Goal: Task Accomplishment & Management: Manage account settings

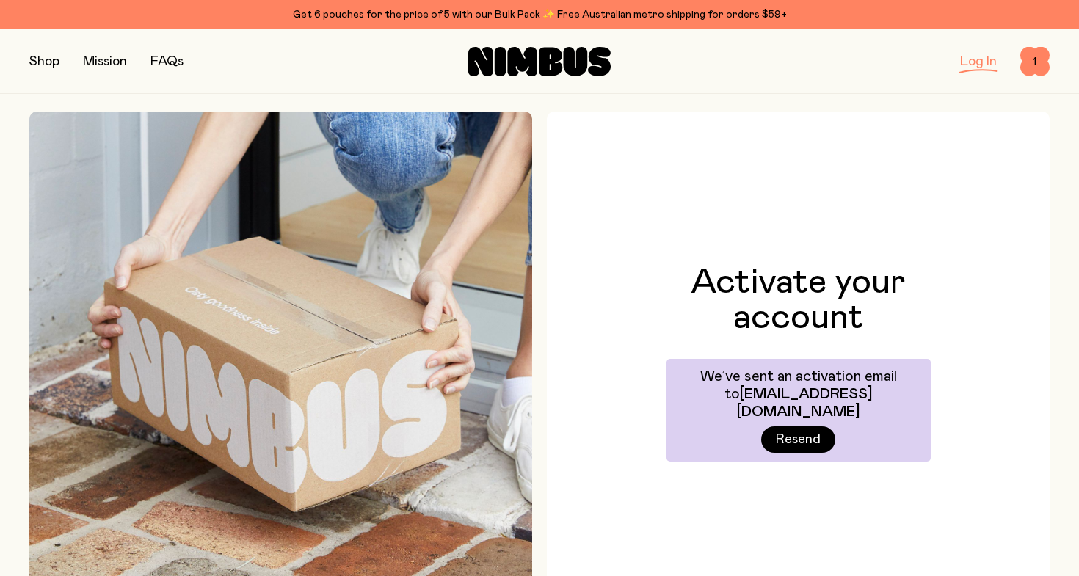
click at [975, 61] on link "Log In" at bounding box center [978, 61] width 37 height 13
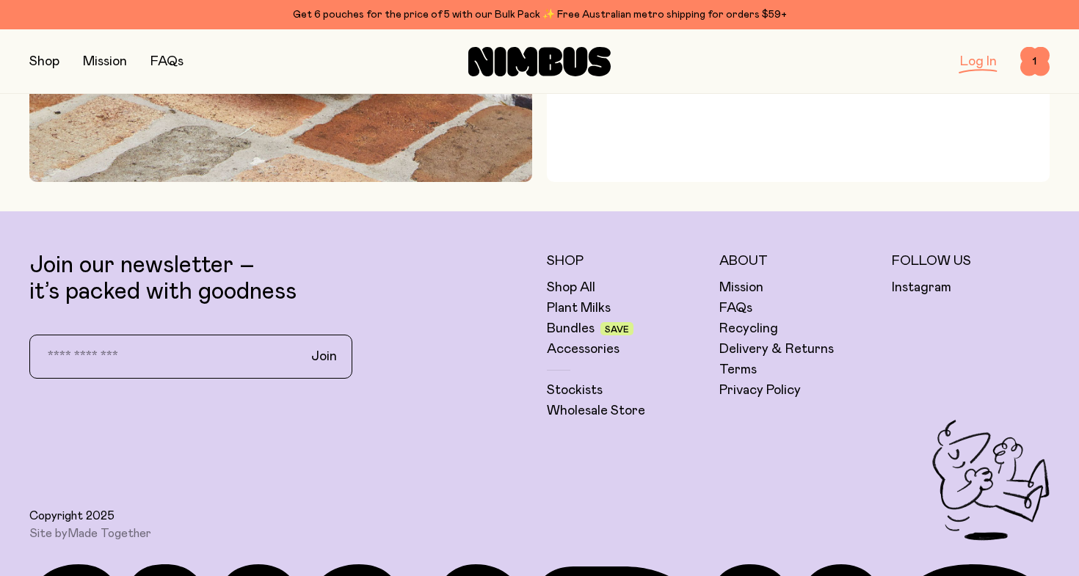
scroll to position [99, 0]
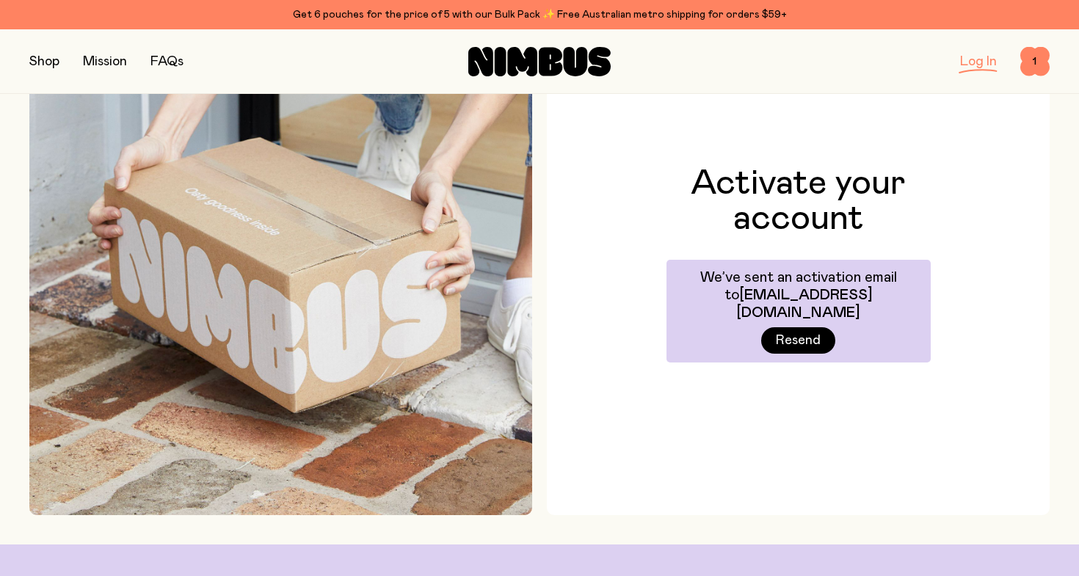
click at [514, 58] on icon at bounding box center [522, 61] width 30 height 29
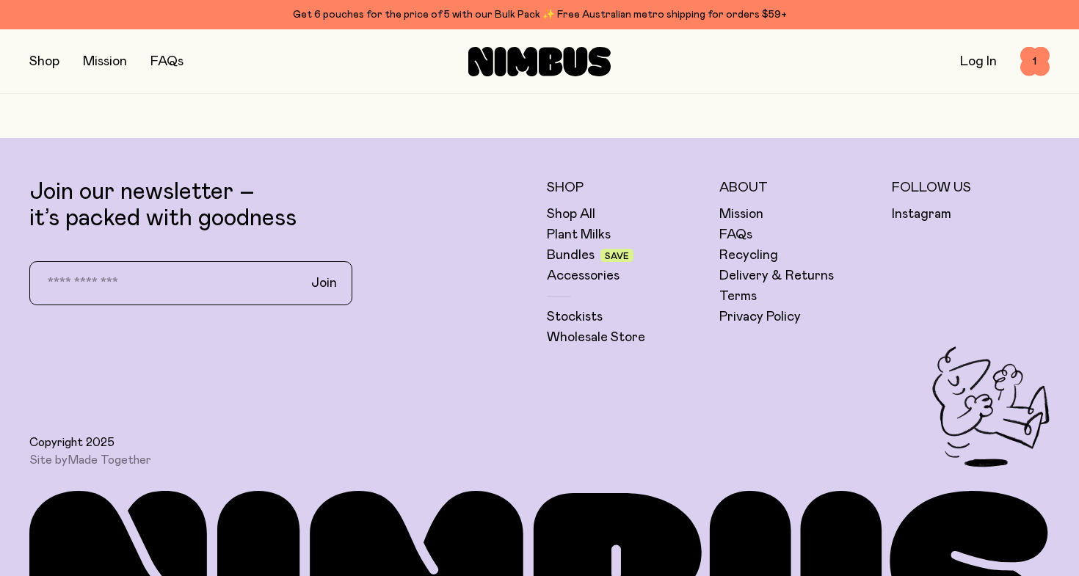
scroll to position [4249, 0]
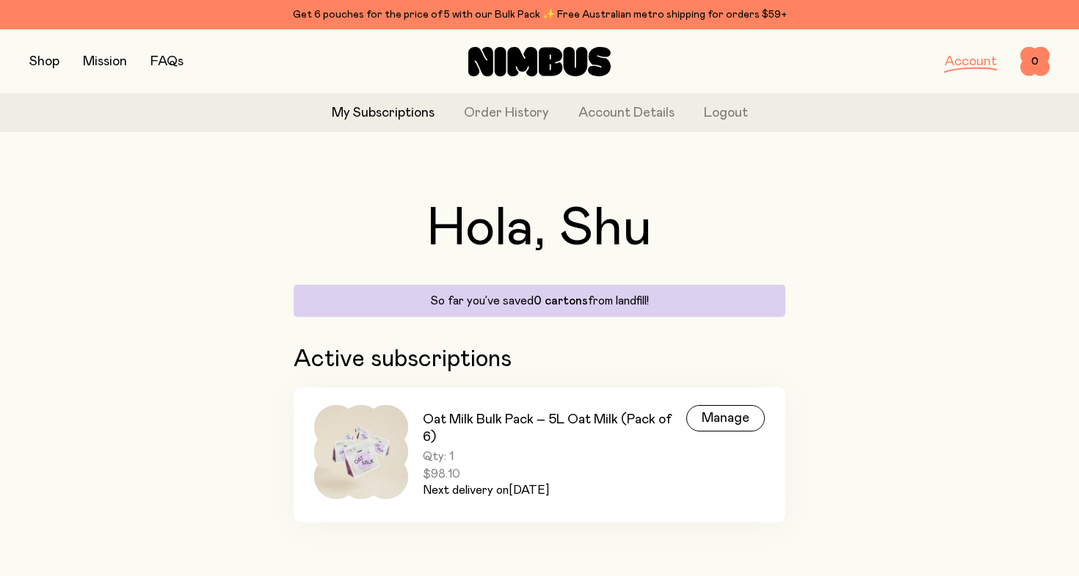
scroll to position [5, 0]
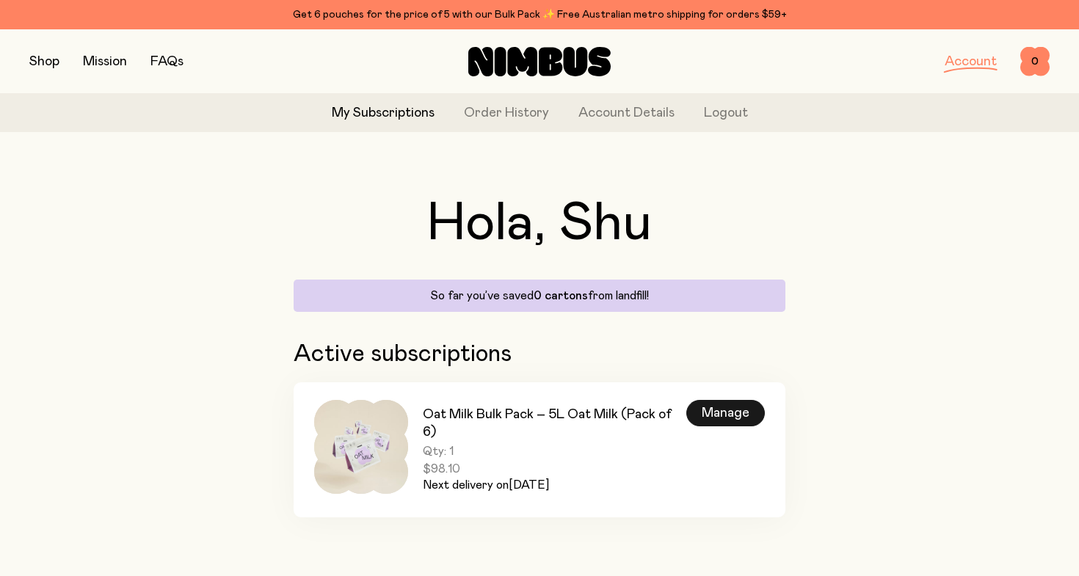
click at [716, 416] on div "Manage" at bounding box center [725, 413] width 79 height 26
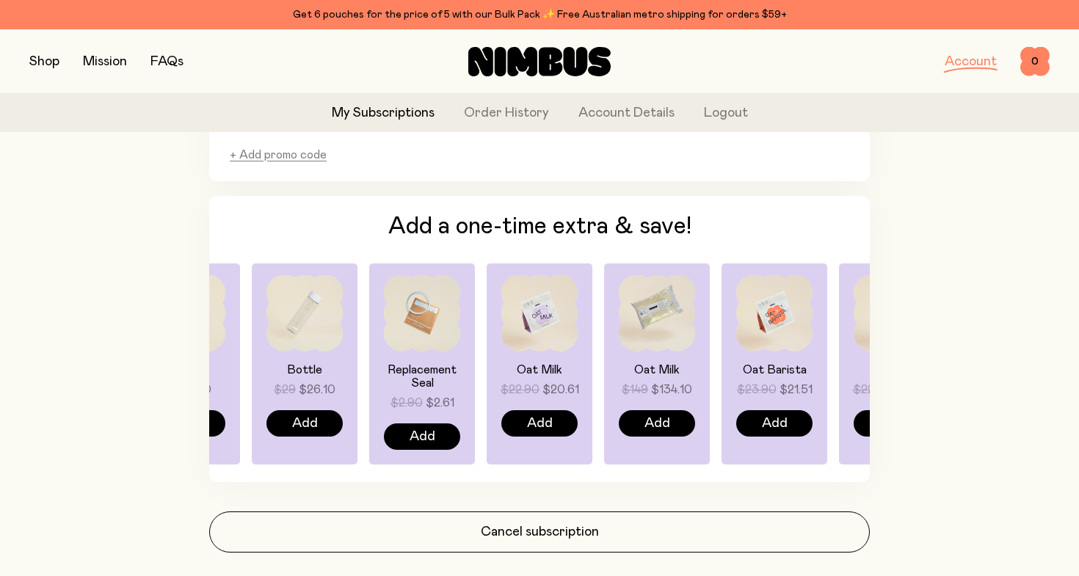
scroll to position [923, 0]
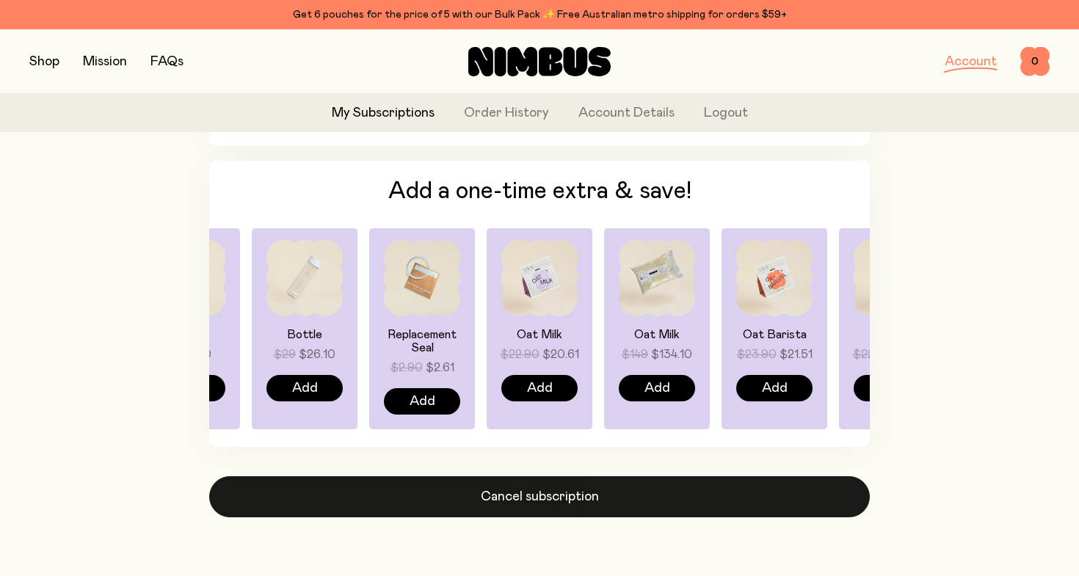
click at [598, 482] on button "Cancel subscription" at bounding box center [539, 496] width 660 height 41
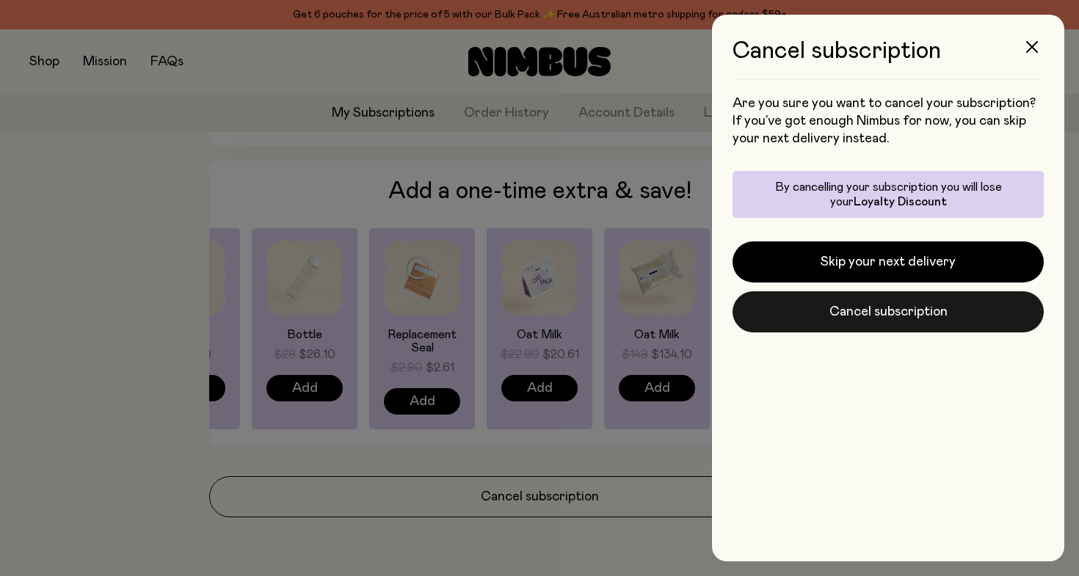
click at [909, 313] on button "Cancel subscription" at bounding box center [887, 311] width 311 height 41
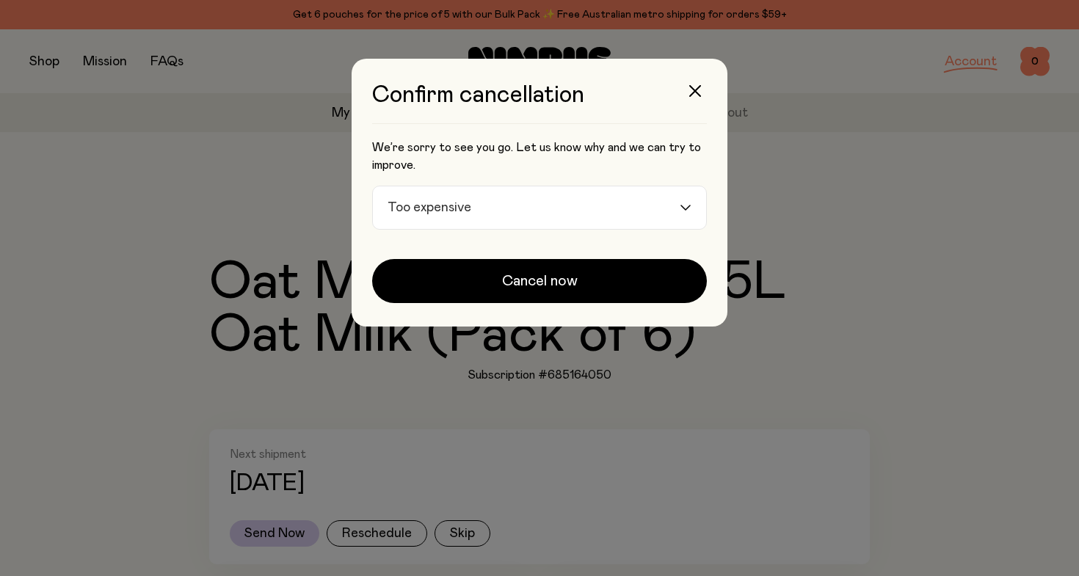
scroll to position [923, 0]
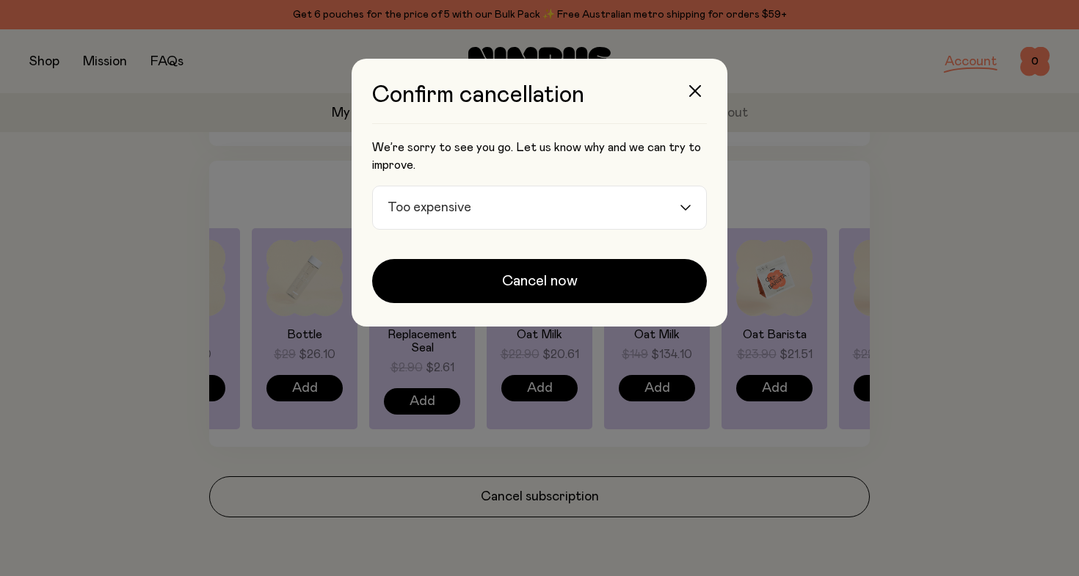
click at [623, 194] on input "Search for option" at bounding box center [577, 207] width 202 height 43
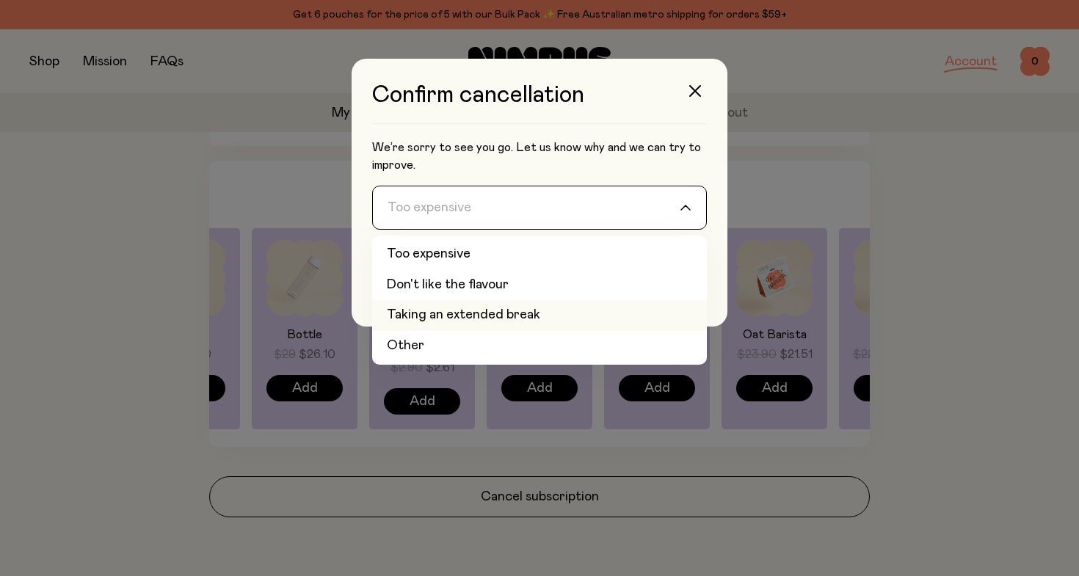
click at [561, 319] on li "Taking an extended break" at bounding box center [539, 315] width 335 height 31
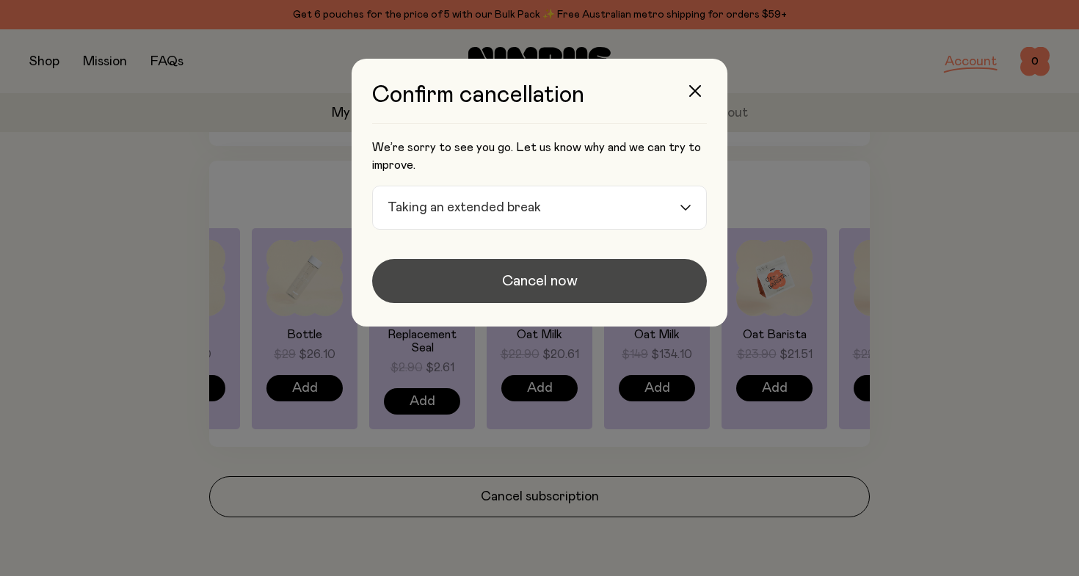
click at [601, 276] on button "Cancel now" at bounding box center [539, 281] width 335 height 44
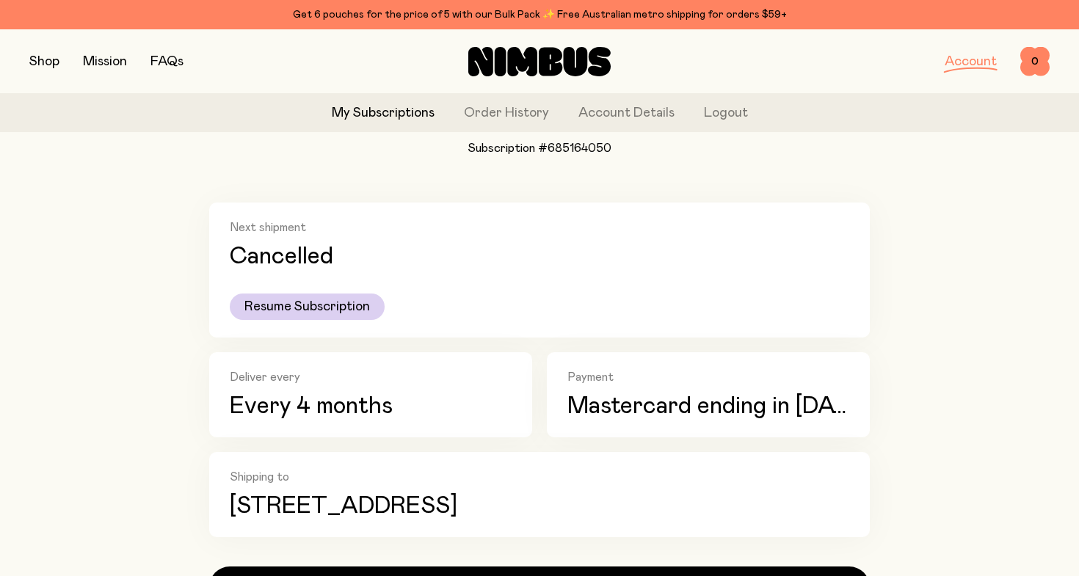
scroll to position [167, 0]
